Goal: Task Accomplishment & Management: Complete application form

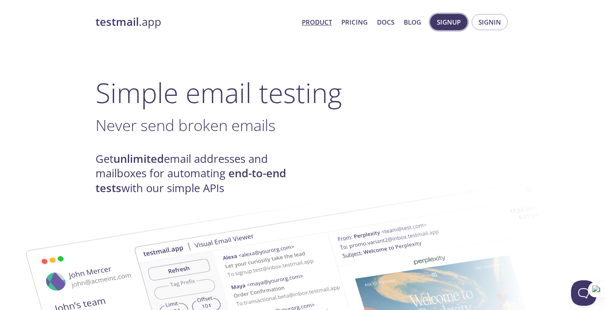
click at [453, 23] on span "Signup" at bounding box center [449, 22] width 24 height 11
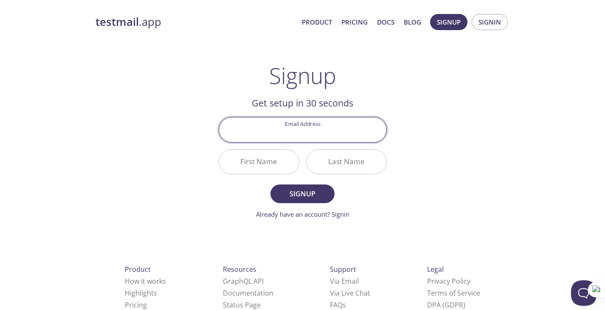
click at [336, 137] on input "Email Address" at bounding box center [302, 130] width 167 height 24
type input "[EMAIL_ADDRESS][DOMAIN_NAME]"
click at [267, 164] on input "First Name" at bounding box center [259, 162] width 80 height 24
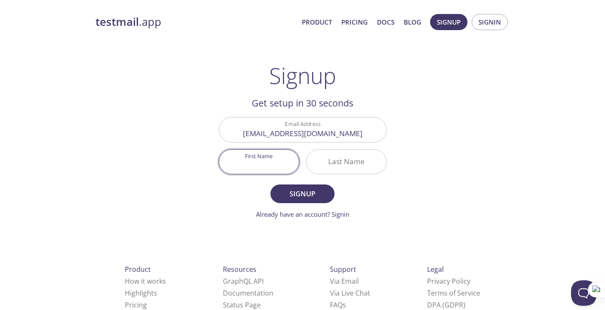
type input "A"
type input "Low"
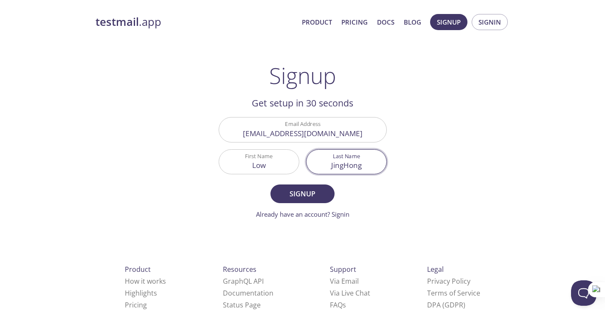
type input "JingHong"
click at [271, 185] on button "Signup" at bounding box center [303, 194] width 64 height 19
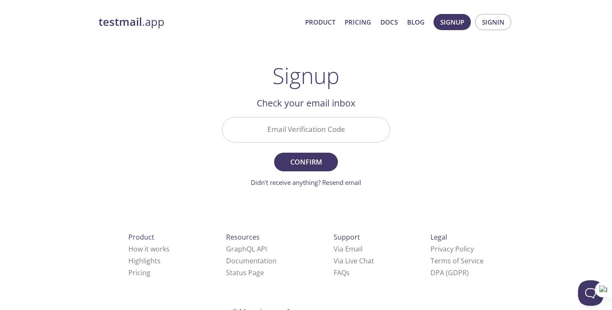
click at [313, 130] on input "Email Verification Code" at bounding box center [305, 130] width 167 height 24
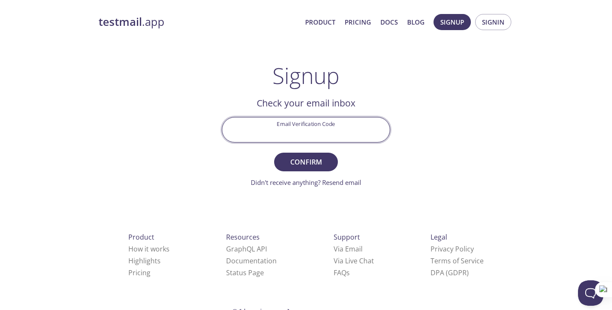
paste input "PQ6RM9N"
type input "PQ6RM9N"
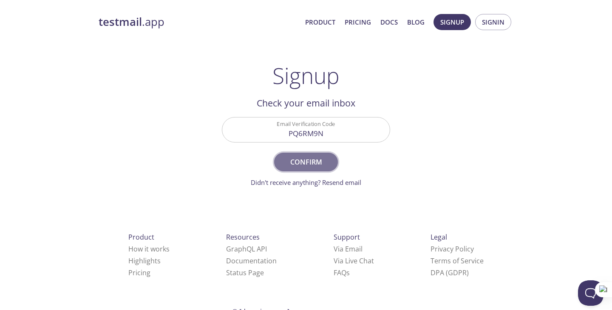
click at [306, 160] on span "Confirm" at bounding box center [305, 162] width 45 height 12
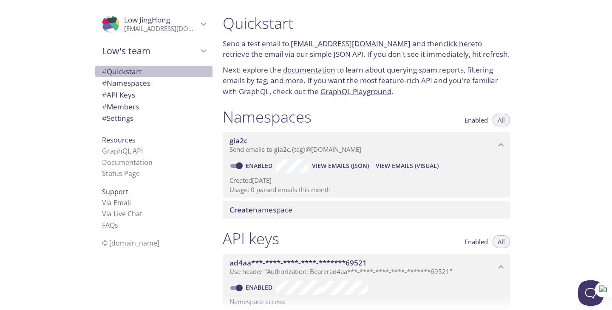
click at [139, 73] on span "# Quickstart" at bounding box center [154, 71] width 104 height 11
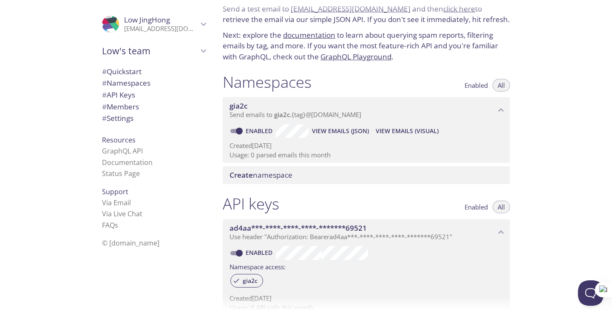
scroll to position [42, 0]
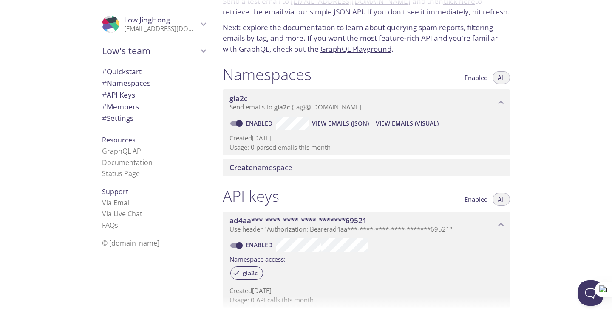
click at [324, 101] on span "gia2c" at bounding box center [362, 98] width 266 height 9
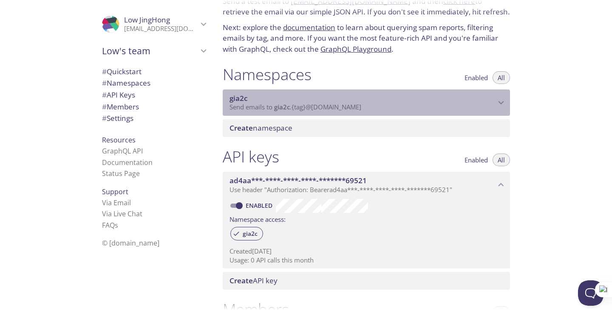
click at [321, 101] on span "gia2c" at bounding box center [362, 98] width 266 height 9
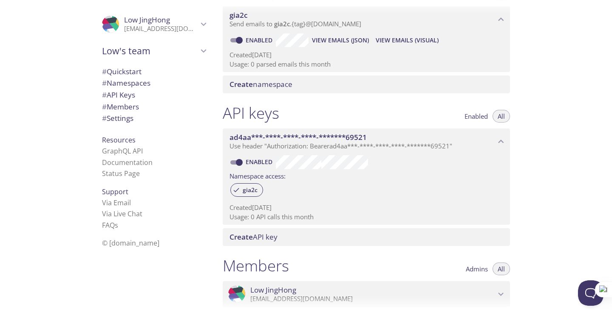
scroll to position [0, 0]
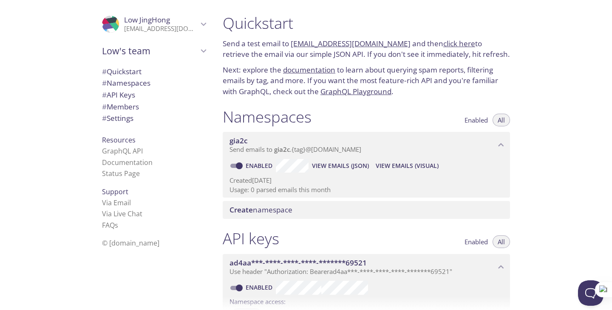
click at [316, 41] on link "[EMAIL_ADDRESS][DOMAIN_NAME]" at bounding box center [350, 44] width 120 height 10
click at [528, 130] on div "Quickstart Send a test email to [EMAIL_ADDRESS][DOMAIN_NAME] and then click her…" at bounding box center [414, 155] width 396 height 310
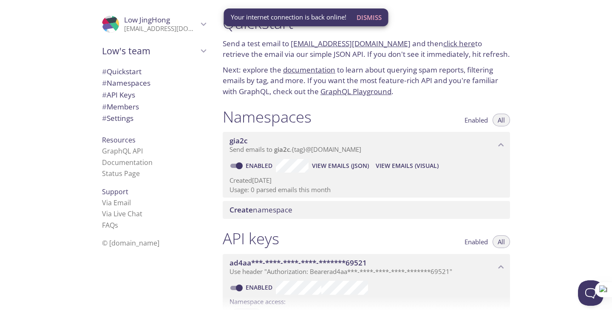
click at [521, 59] on div "Quickstart Send a test email to [EMAIL_ADDRESS][DOMAIN_NAME] and then click her…" at bounding box center [369, 155] width 307 height 310
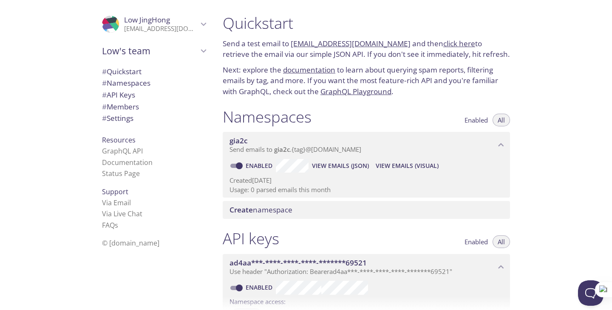
click at [320, 27] on h1 "Quickstart" at bounding box center [366, 23] width 287 height 19
drag, startPoint x: 319, startPoint y: 33, endPoint x: 348, endPoint y: 33, distance: 28.9
click at [348, 33] on div "Quickstart Send a test email to [EMAIL_ADDRESS][DOMAIN_NAME] and then click her…" at bounding box center [366, 55] width 301 height 94
drag, startPoint x: 392, startPoint y: 35, endPoint x: 293, endPoint y: 46, distance: 100.0
click at [293, 46] on div "Quickstart Send a test email to [EMAIL_ADDRESS][DOMAIN_NAME] and then click her…" at bounding box center [366, 55] width 301 height 94
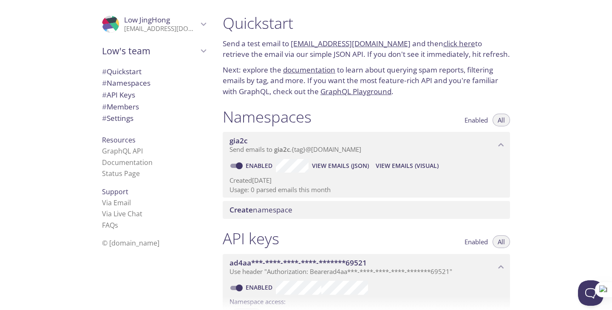
copy link "[EMAIL_ADDRESS][DOMAIN_NAME]"
click at [422, 30] on h1 "Quickstart" at bounding box center [366, 23] width 287 height 19
click at [450, 42] on link "click here" at bounding box center [459, 44] width 32 height 10
click at [347, 166] on span "View Emails (JSON)" at bounding box center [340, 166] width 57 height 10
click at [409, 165] on span "View Emails (Visual)" at bounding box center [406, 166] width 63 height 10
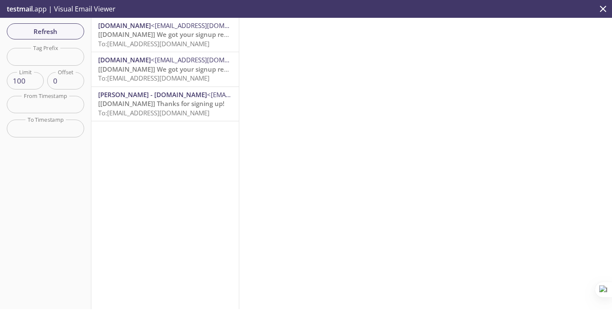
click at [191, 30] on span "[[DOMAIN_NAME]] We got your signup request" at bounding box center [169, 34] width 143 height 8
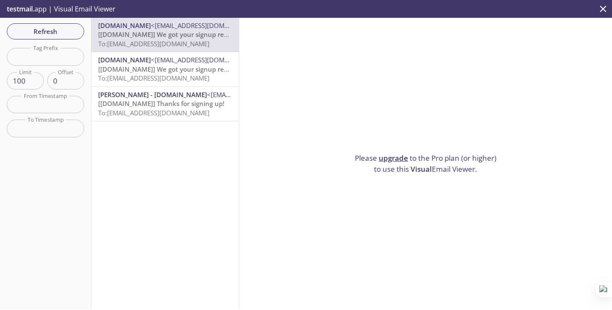
click at [164, 62] on span "<[EMAIL_ADDRESS][DOMAIN_NAME]>" at bounding box center [206, 60] width 110 height 8
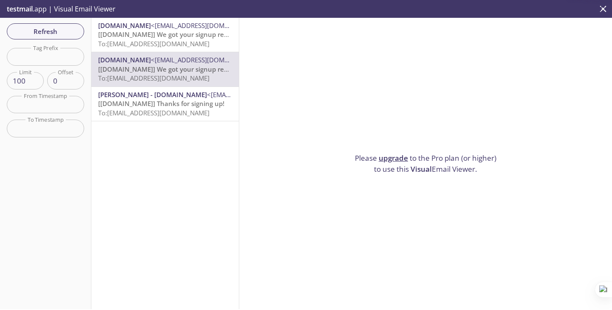
click at [158, 99] on div "[PERSON_NAME] - [DOMAIN_NAME] <[EMAIL_ADDRESS][DOMAIN_NAME]> [[DOMAIN_NAME]] Th…" at bounding box center [165, 103] width 134 height 27
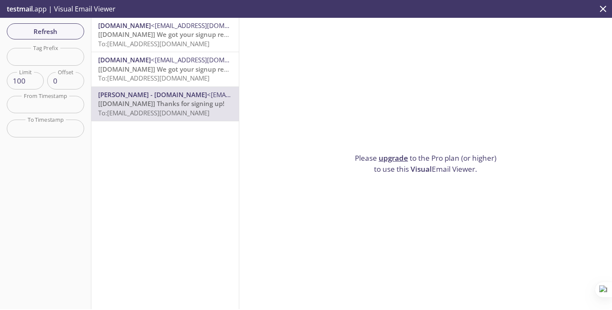
click at [159, 26] on span "<[EMAIL_ADDRESS][DOMAIN_NAME]>" at bounding box center [206, 25] width 110 height 8
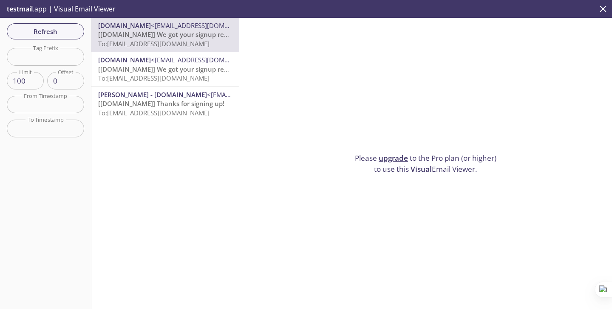
scroll to position [14, 0]
